Goal: Transaction & Acquisition: Purchase product/service

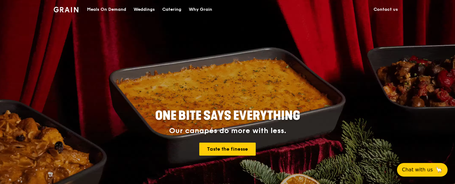
click at [73, 83] on div "ONE BITE SAYS EVERYTHING Our canapés do more with less. Taste the finesse" at bounding box center [227, 132] width 345 height 228
click at [111, 8] on div "Meals On Demand" at bounding box center [106, 9] width 39 height 18
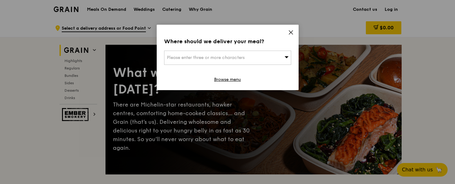
click at [289, 31] on icon at bounding box center [291, 33] width 6 height 6
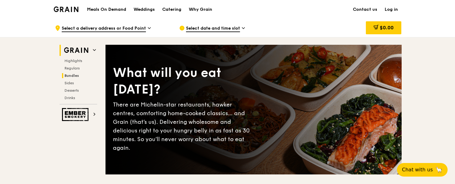
click at [76, 74] on span "Bundles" at bounding box center [71, 75] width 14 height 4
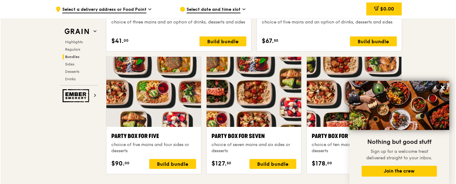
scroll to position [1206, 0]
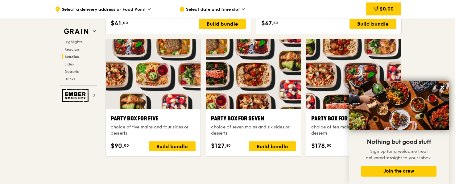
click at [263, 125] on div "choice of seven mains and six sides or desserts" at bounding box center [253, 130] width 85 height 12
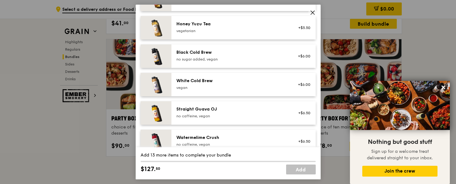
scroll to position [777, 0]
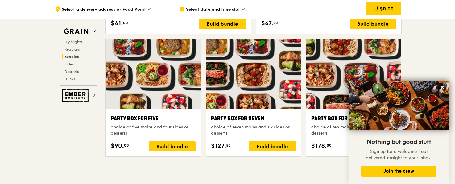
click at [243, 118] on div "Party Box for Seven" at bounding box center [253, 118] width 85 height 9
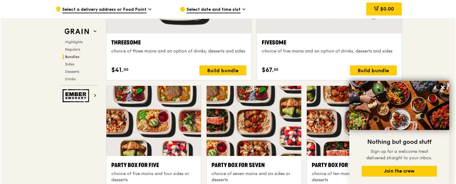
scroll to position [1206, 0]
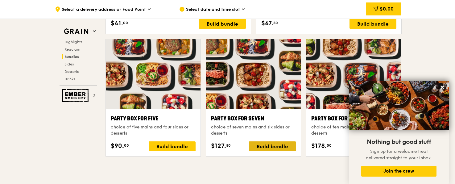
click at [268, 146] on div "Build bundle" at bounding box center [272, 146] width 47 height 10
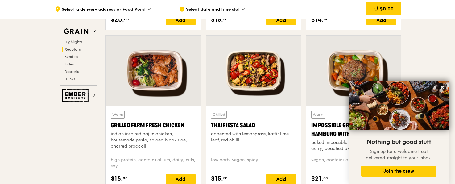
scroll to position [697, 0]
